Goal: Task Accomplishment & Management: Manage account settings

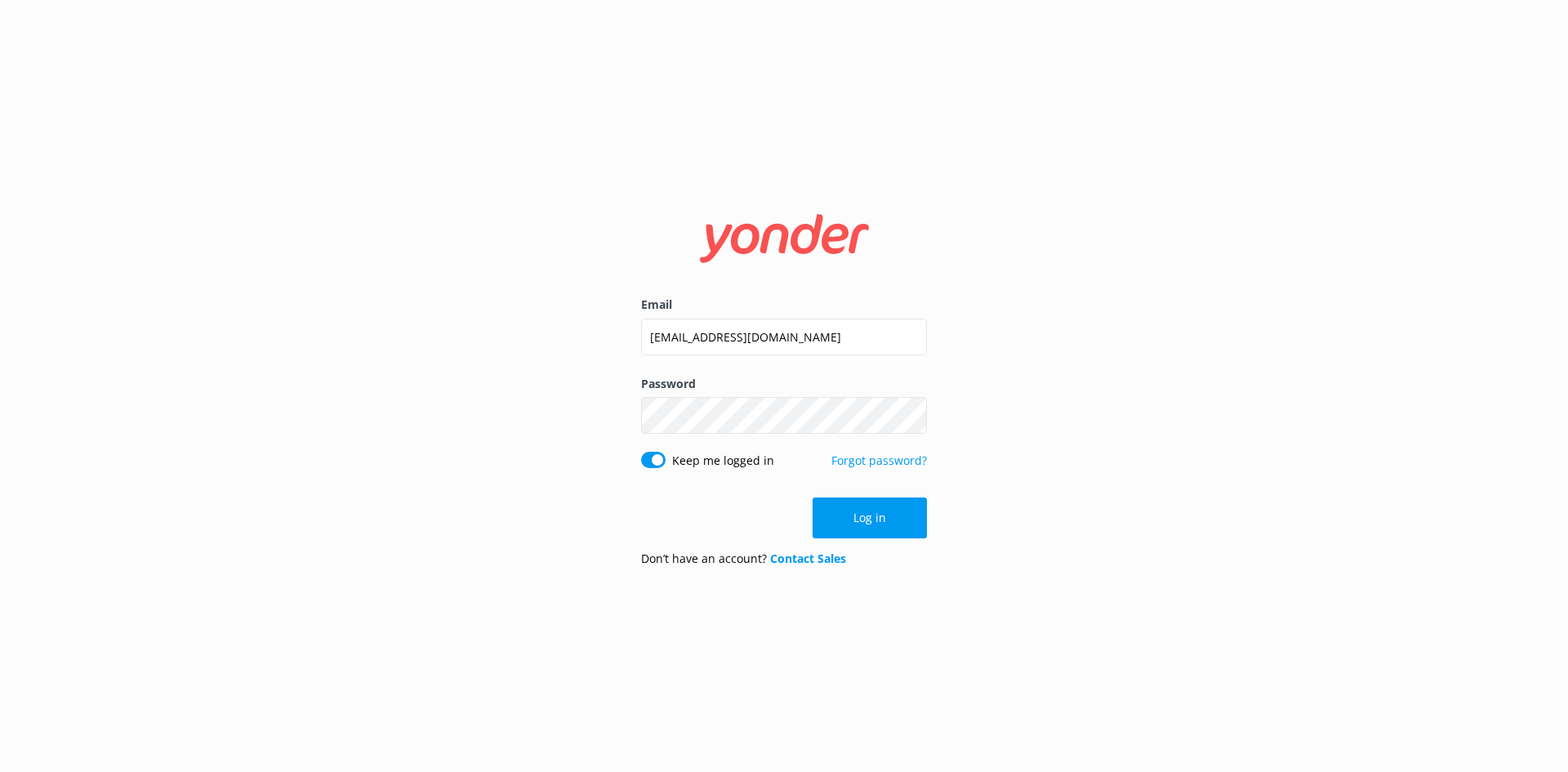
click at [762, 332] on input "[EMAIL_ADDRESS][DOMAIN_NAME]" at bounding box center [784, 337] width 285 height 37
click at [844, 528] on button "Log in" at bounding box center [870, 517] width 114 height 40
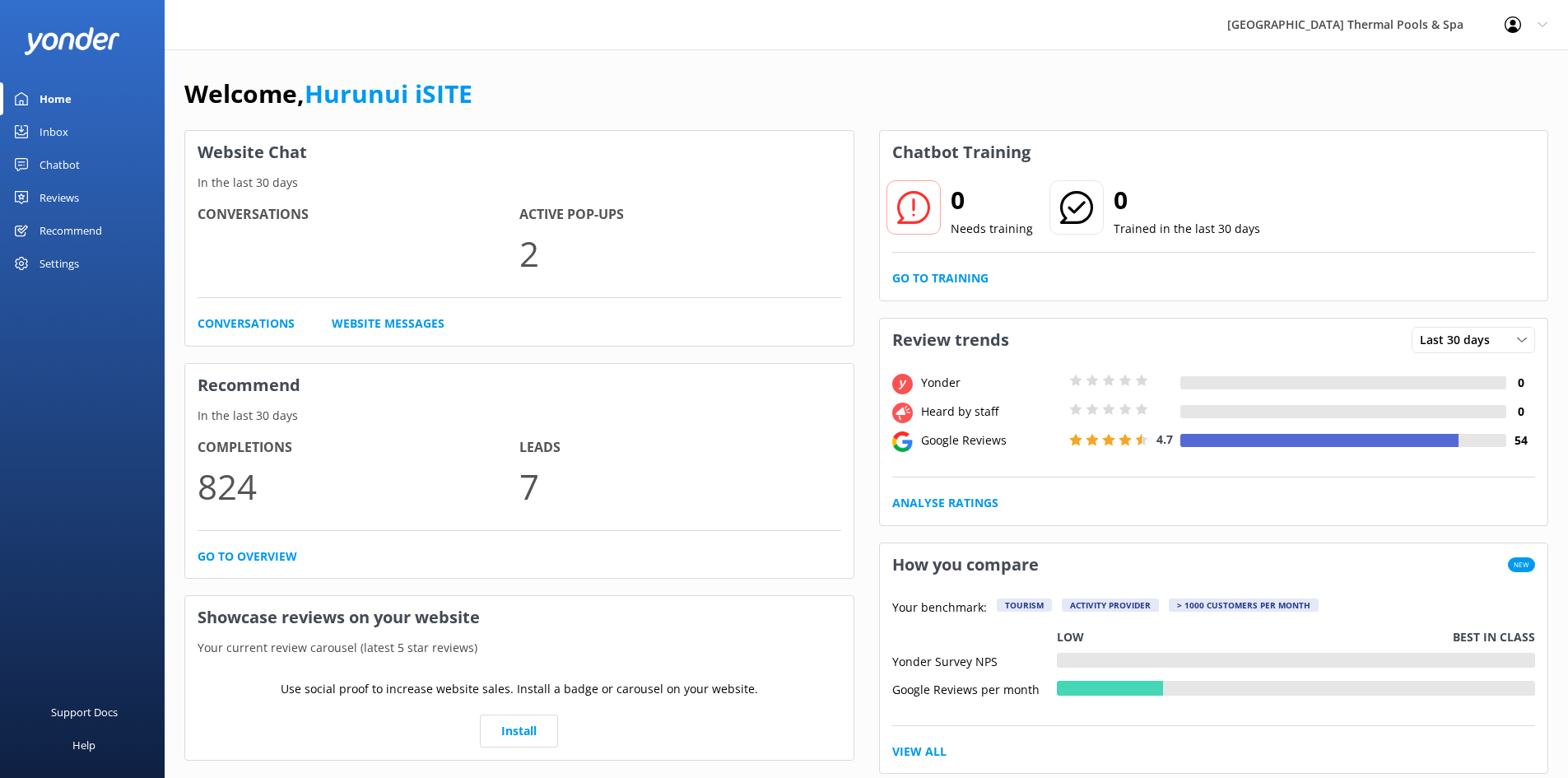
click at [51, 128] on div "Inbox" at bounding box center [54, 131] width 29 height 33
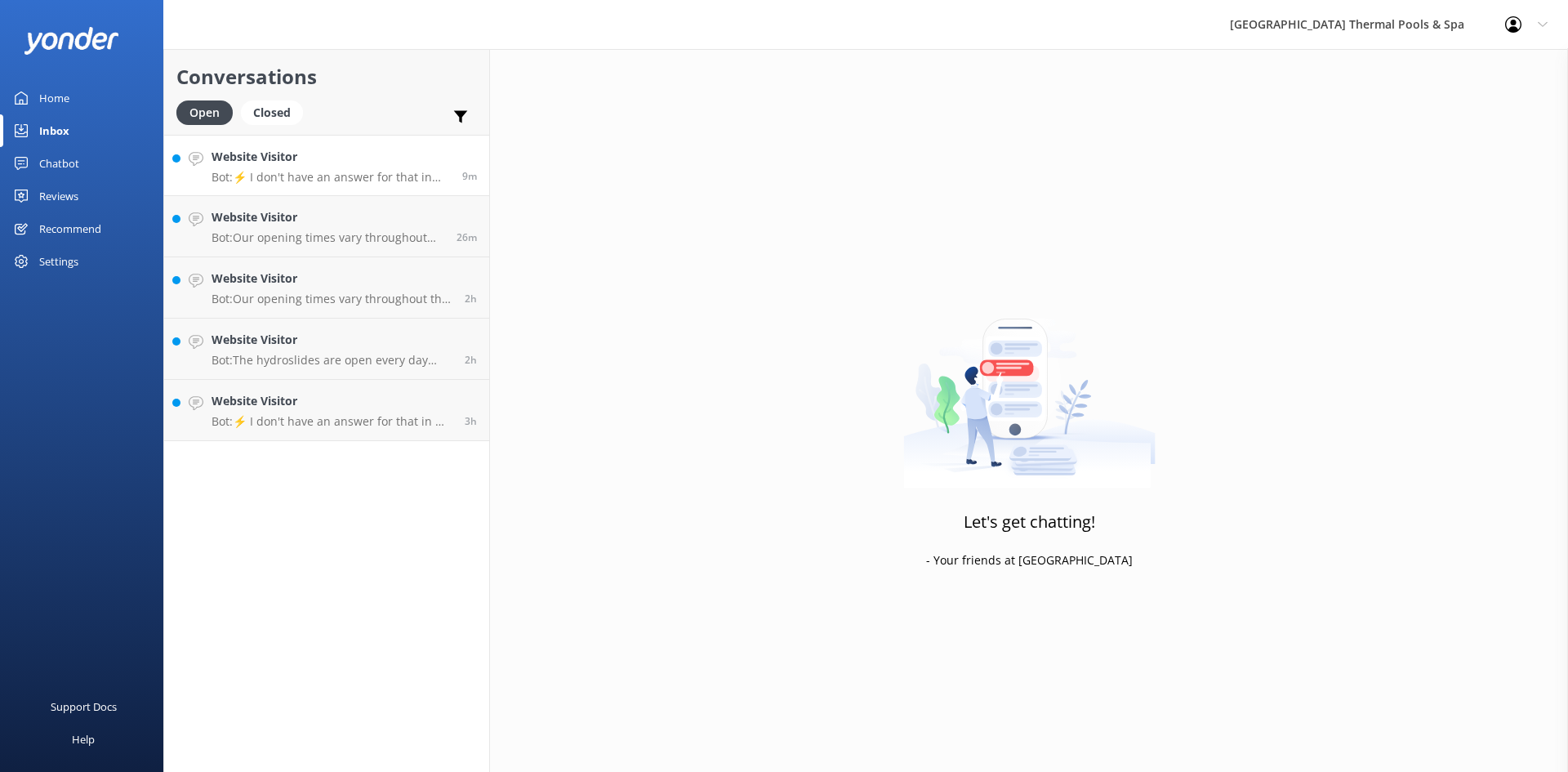
click at [247, 155] on h4 "Website Visitor" at bounding box center [331, 156] width 239 height 18
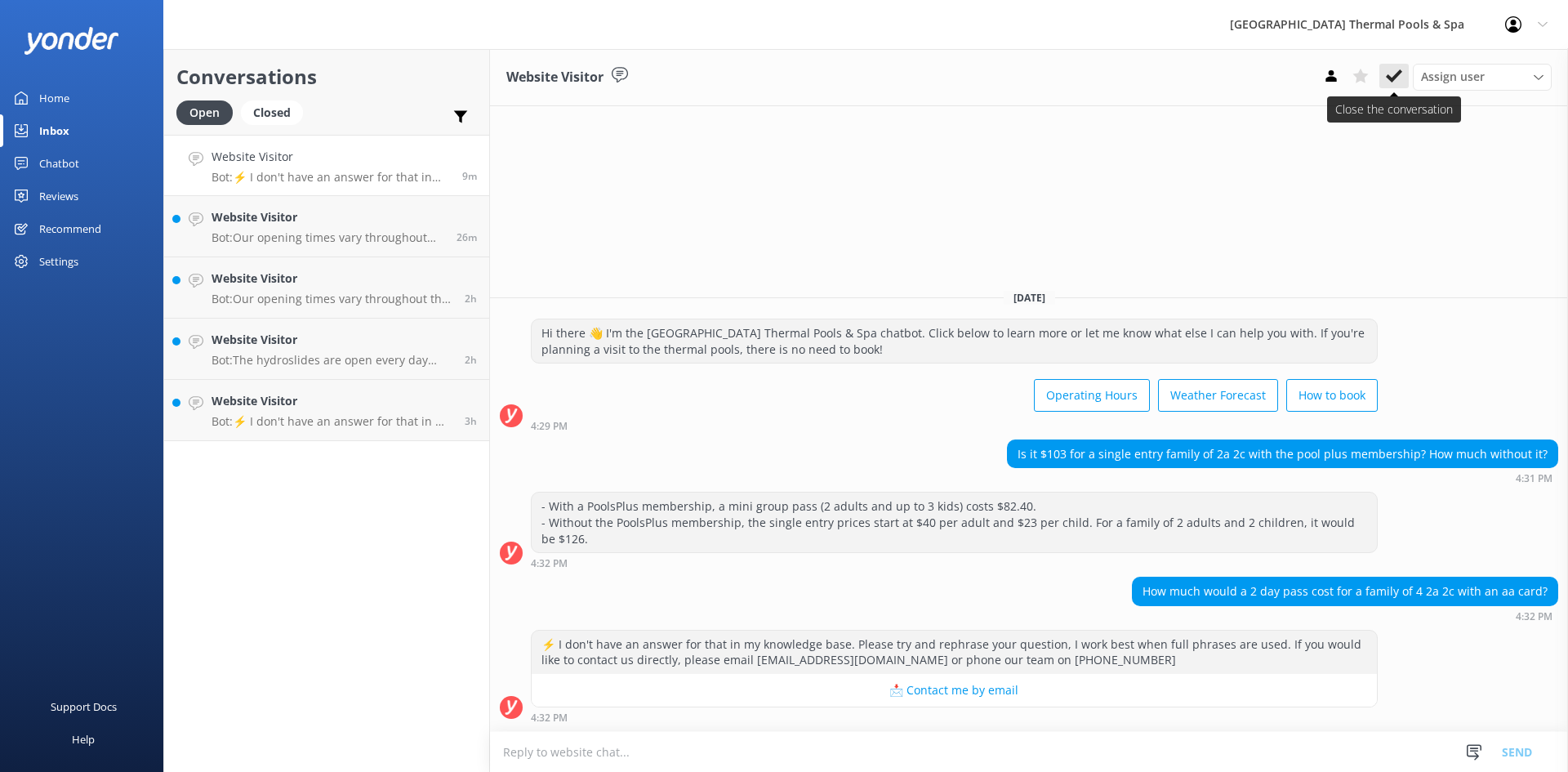
drag, startPoint x: 1376, startPoint y: 76, endPoint x: 1392, endPoint y: 65, distance: 19.4
click at [1392, 65] on div "Assign user [PERSON_NAME] iSITE [PERSON_NAME] Sacha [PERSON_NAME]" at bounding box center [1434, 77] width 235 height 26
click at [1393, 69] on icon at bounding box center [1394, 76] width 17 height 17
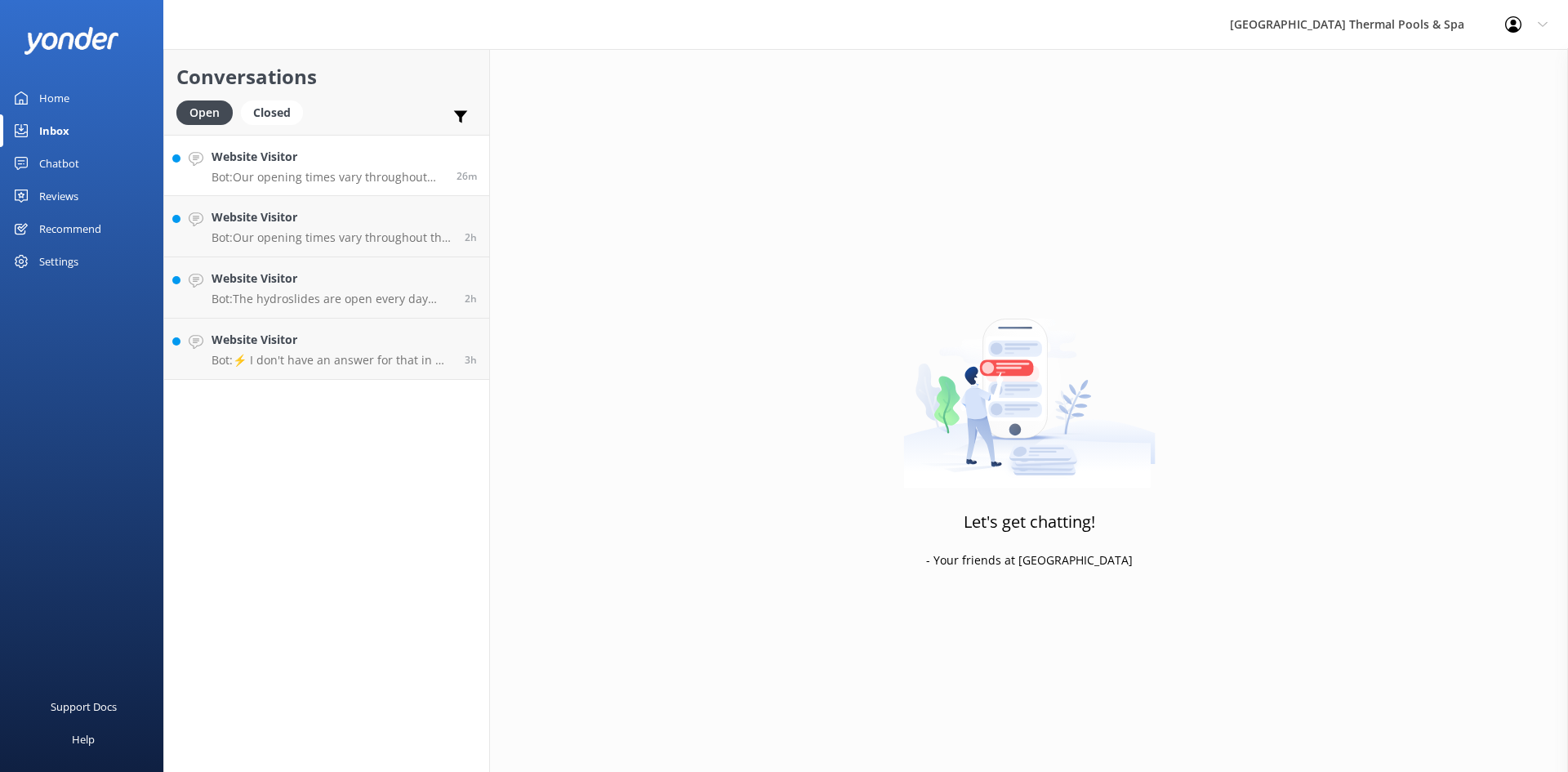
drag, startPoint x: 302, startPoint y: 169, endPoint x: 317, endPoint y: 170, distance: 15.0
click at [302, 169] on div "Website Visitor Bot: Our opening times vary throughout the year. You can find o…" at bounding box center [328, 165] width 233 height 35
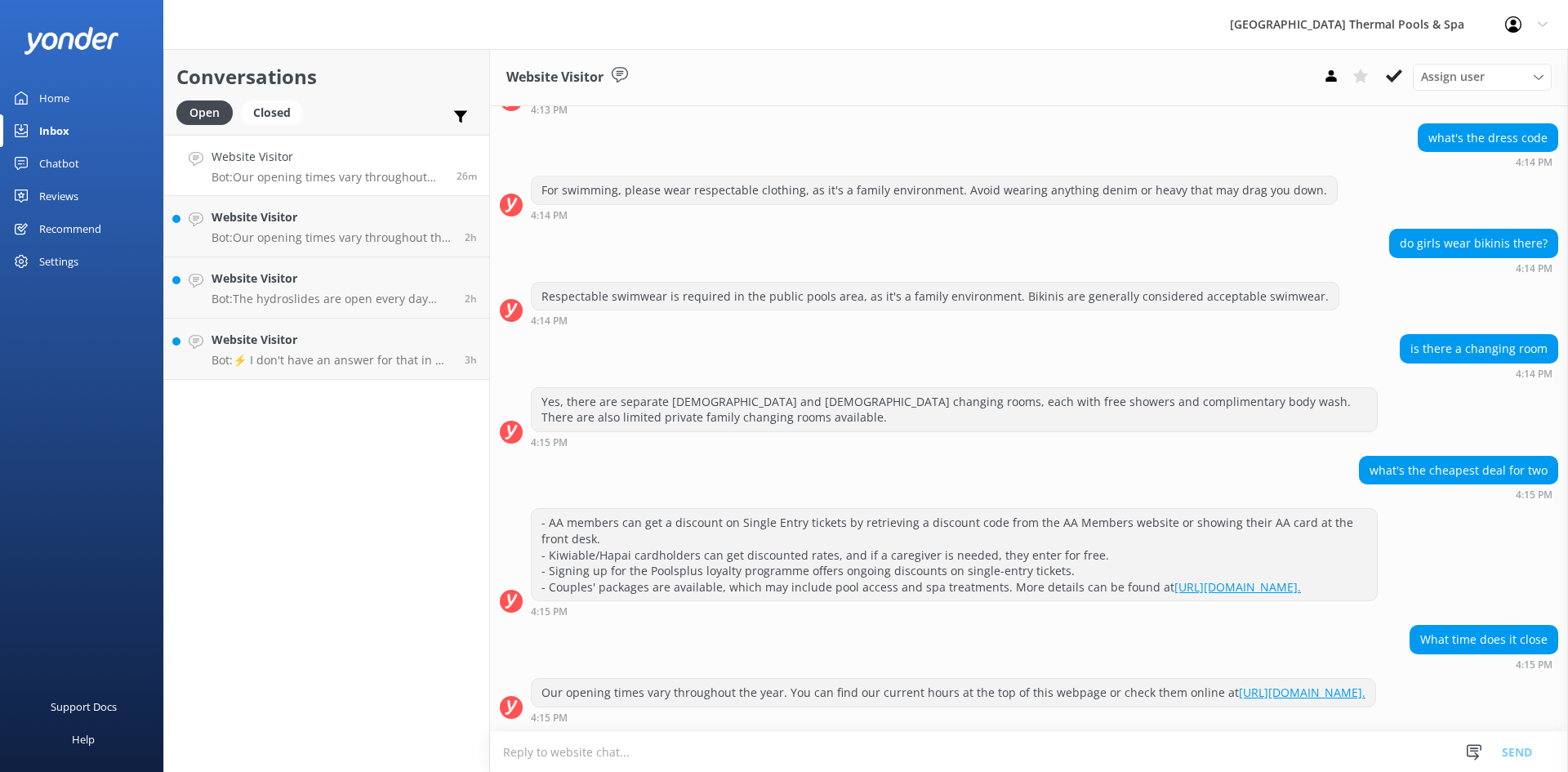
scroll to position [454, 0]
click at [386, 413] on div "Conversations Open Closed Important Assigned to me Unassigned Website Visitor B…" at bounding box center [327, 410] width 327 height 723
click at [1386, 77] on icon at bounding box center [1394, 76] width 17 height 17
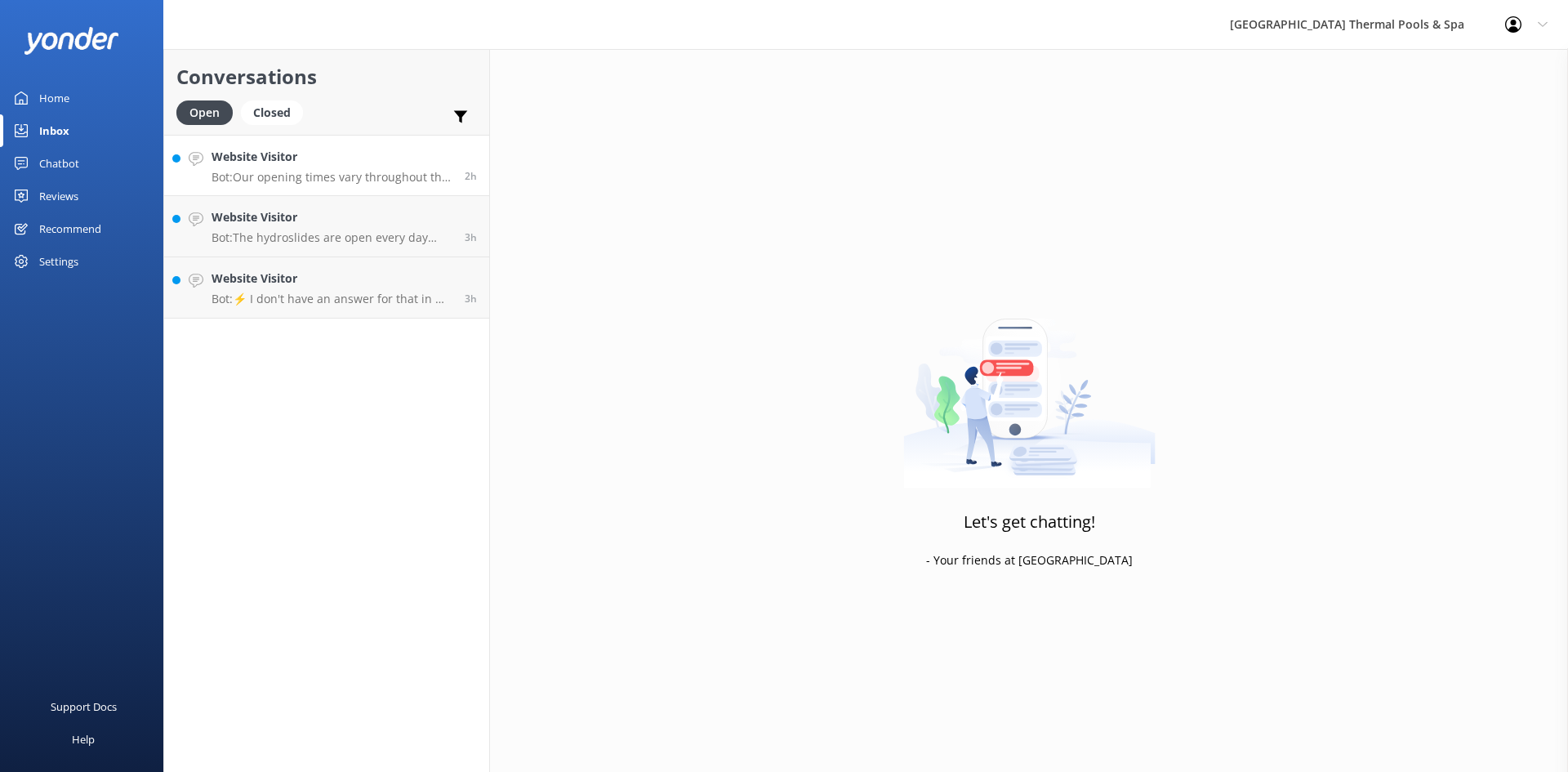
click at [326, 155] on h4 "Website Visitor" at bounding box center [332, 156] width 241 height 18
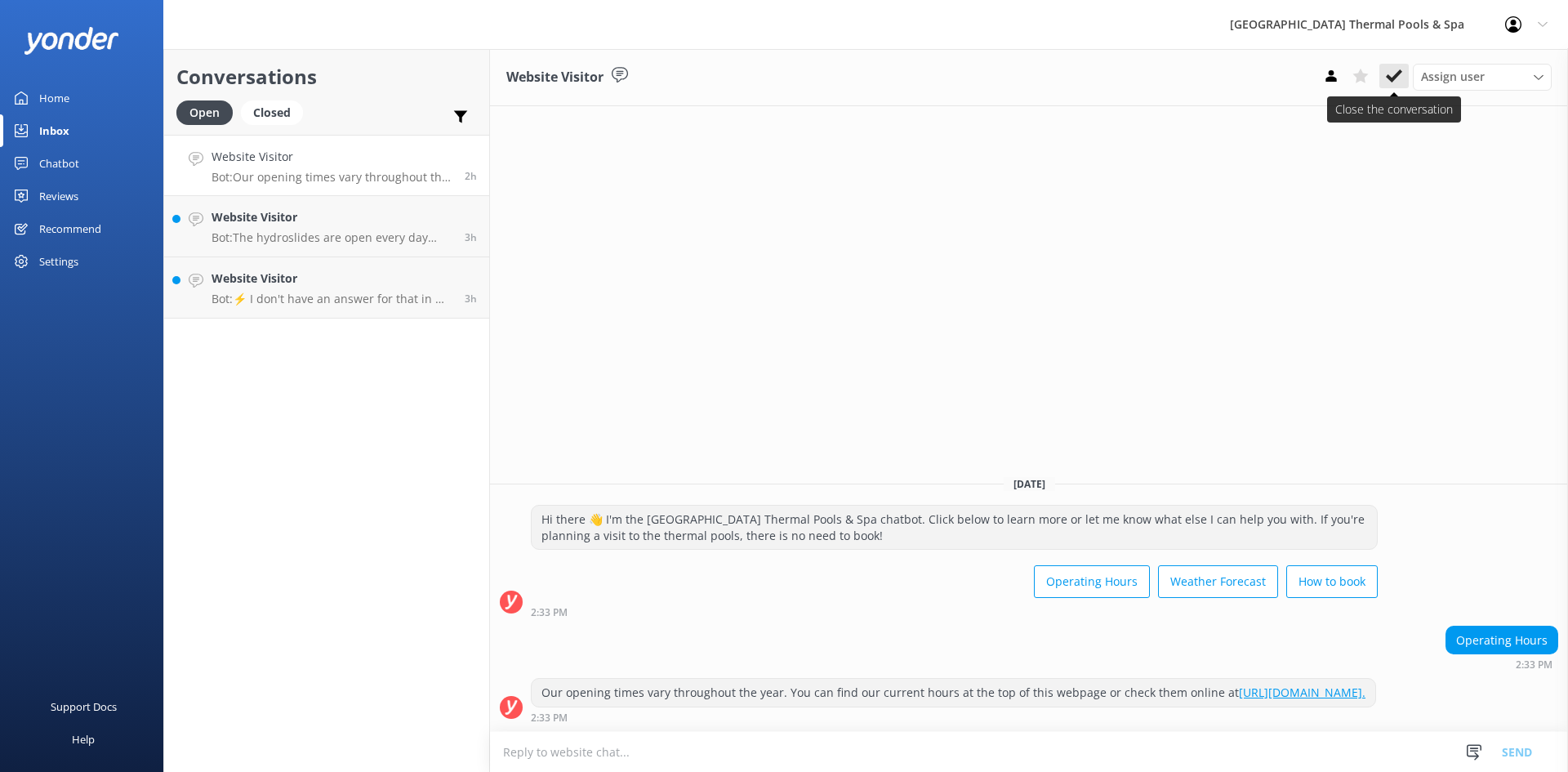
click at [1391, 78] on use at bounding box center [1394, 76] width 17 height 13
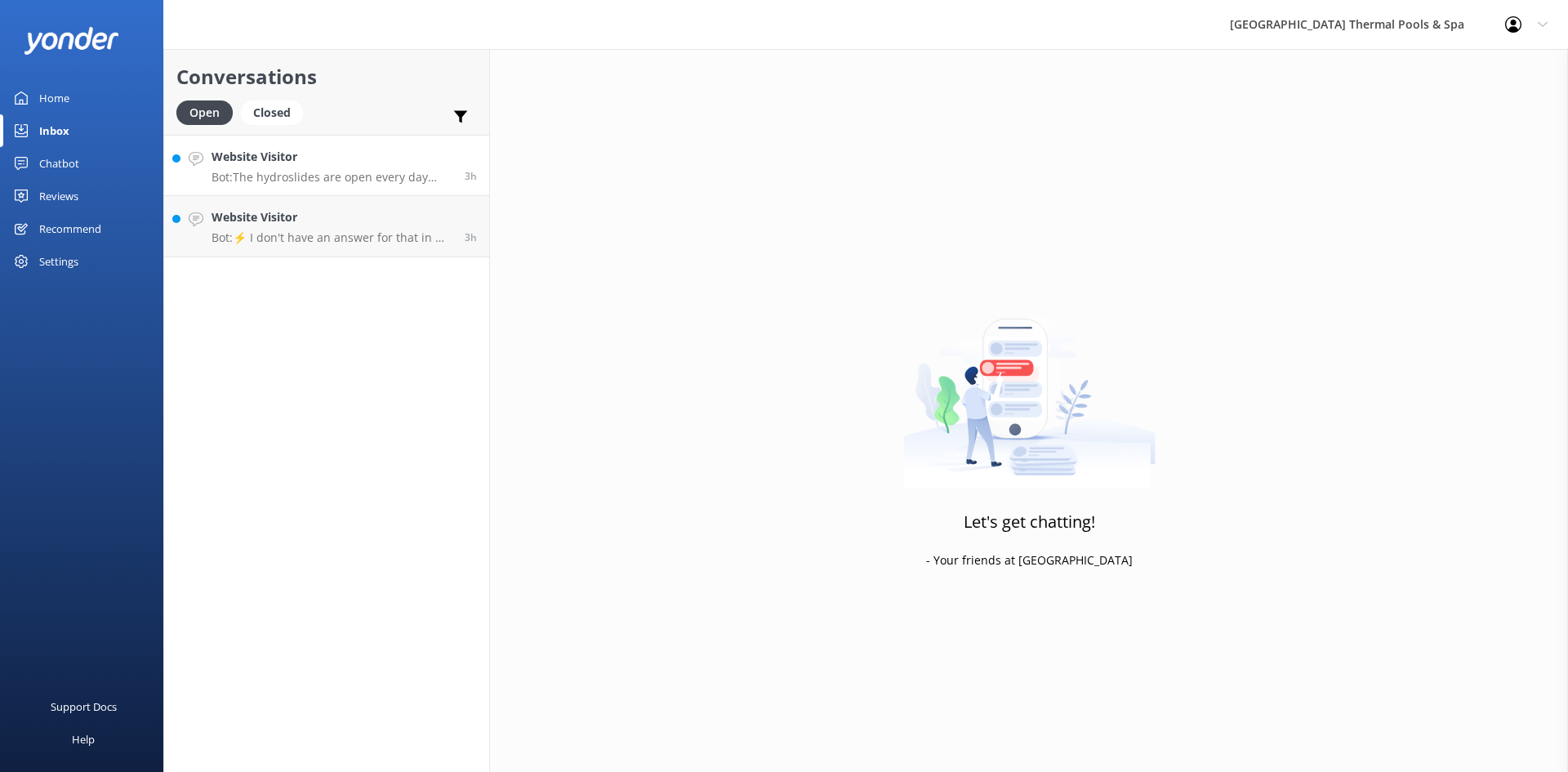
click at [390, 160] on h4 "Website Visitor" at bounding box center [332, 156] width 241 height 18
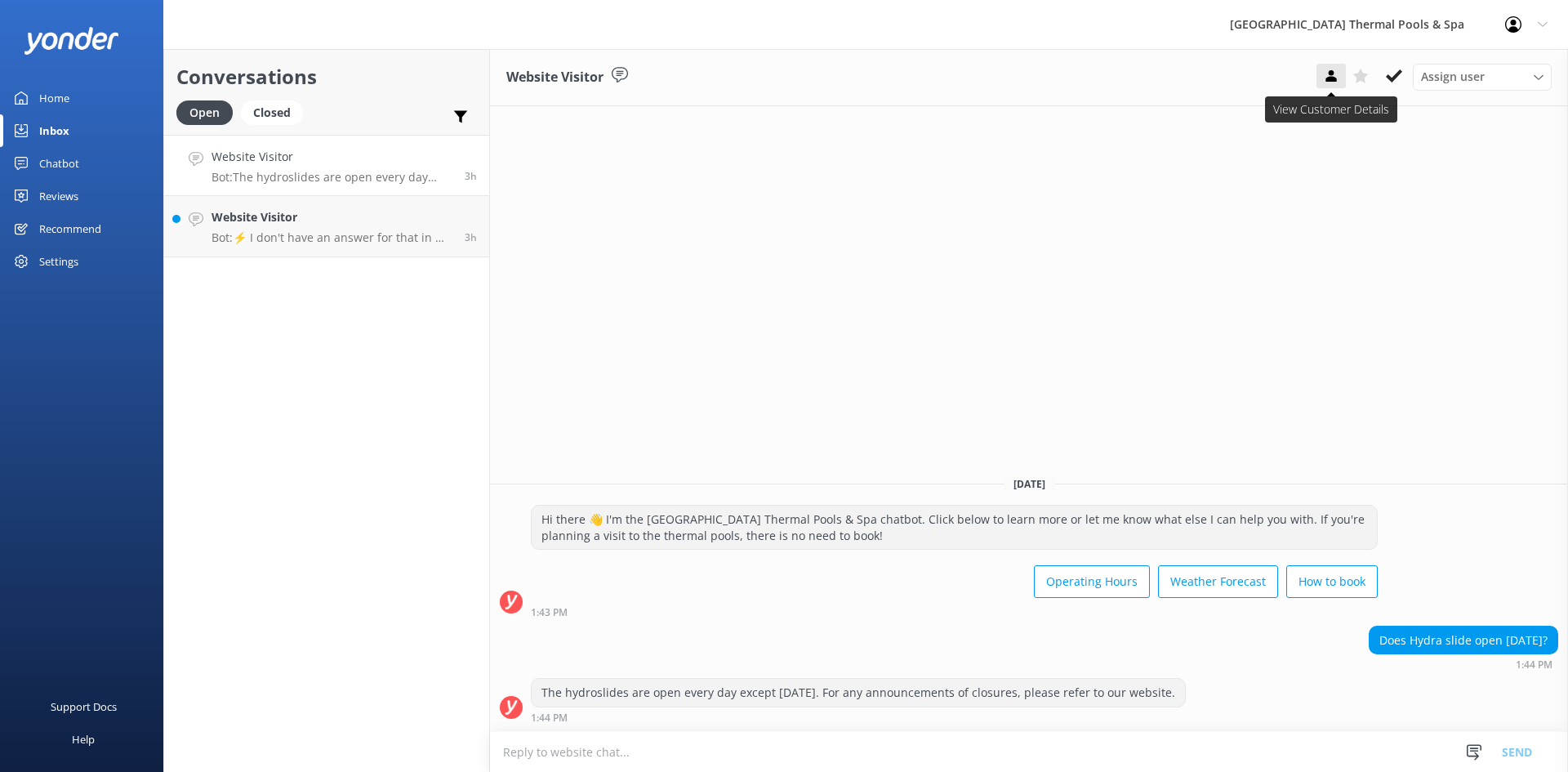
drag, startPoint x: 1391, startPoint y: 73, endPoint x: 1322, endPoint y: 83, distance: 69.7
click at [1391, 74] on icon at bounding box center [1394, 76] width 17 height 17
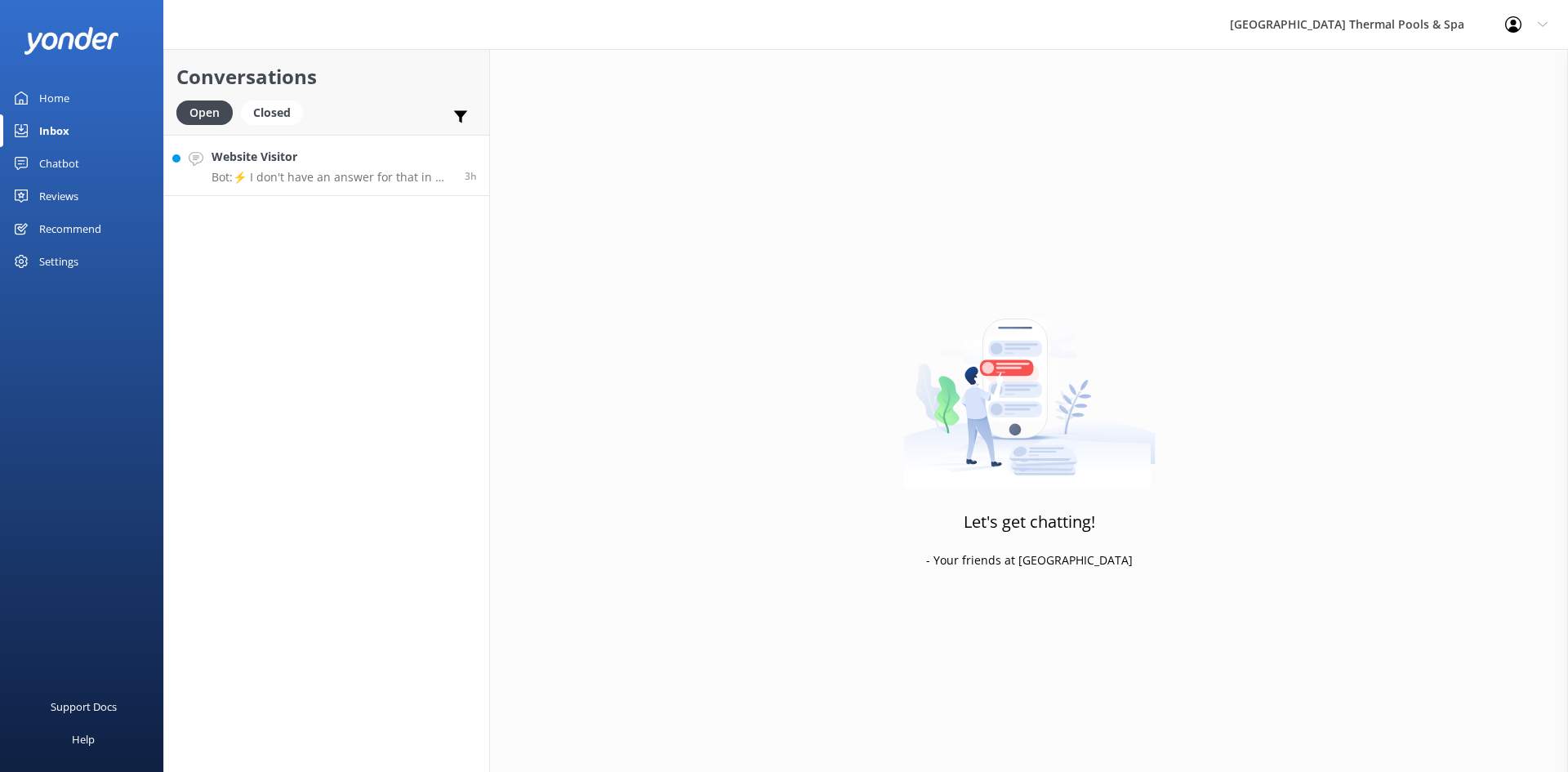
click at [420, 175] on p "Bot: ⚡ I don't have an answer for that in my knowledge base. Please try and rep…" at bounding box center [332, 177] width 241 height 15
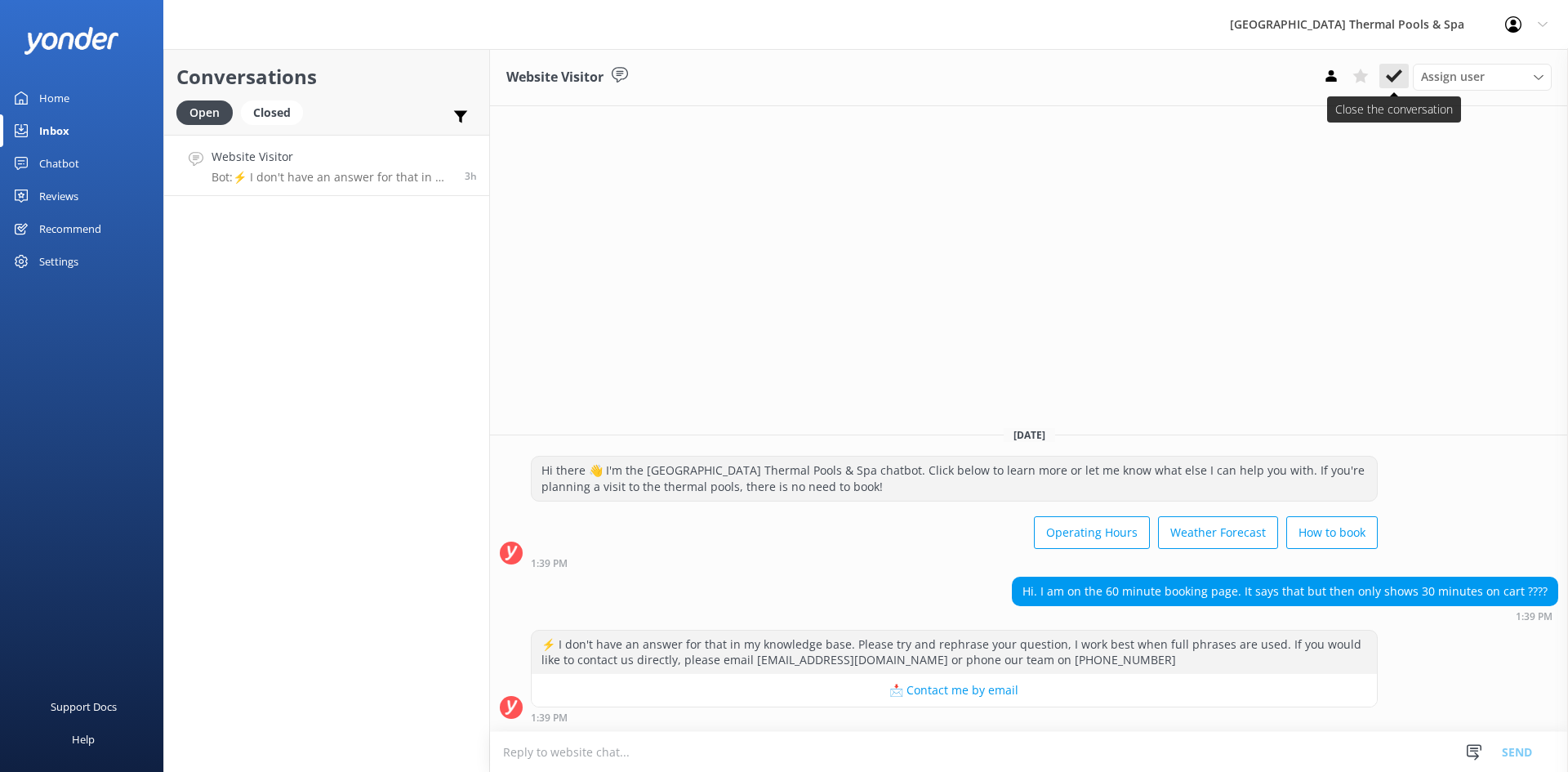
click at [1402, 73] on use at bounding box center [1394, 76] width 17 height 13
